Goal: Check status

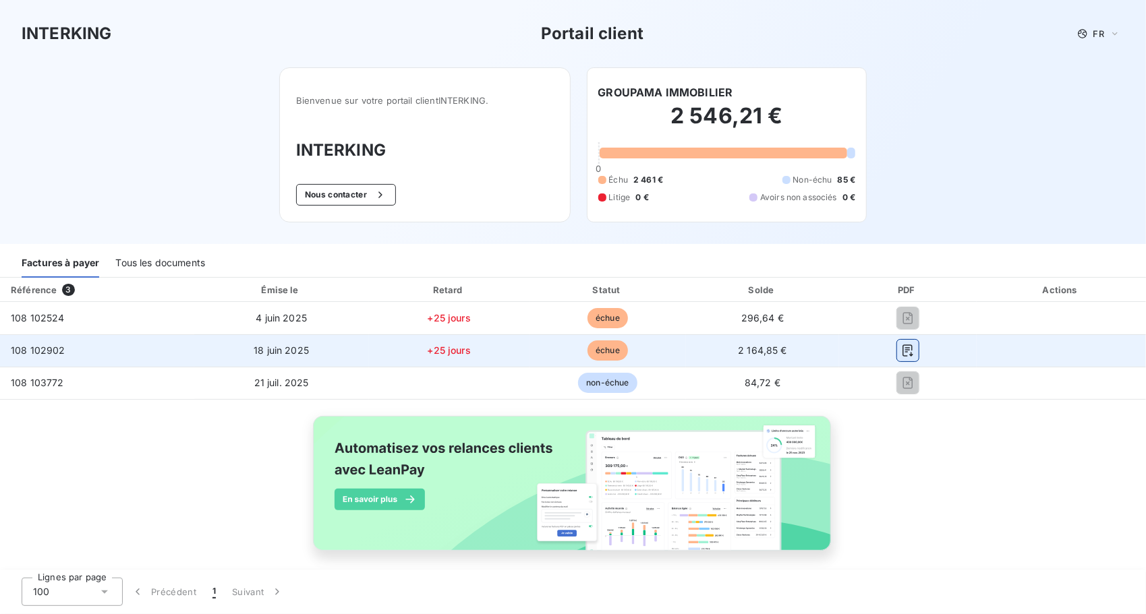
click at [903, 347] on icon "button" at bounding box center [907, 351] width 10 height 12
